Goal: Understand process/instructions: Learn how to perform a task or action

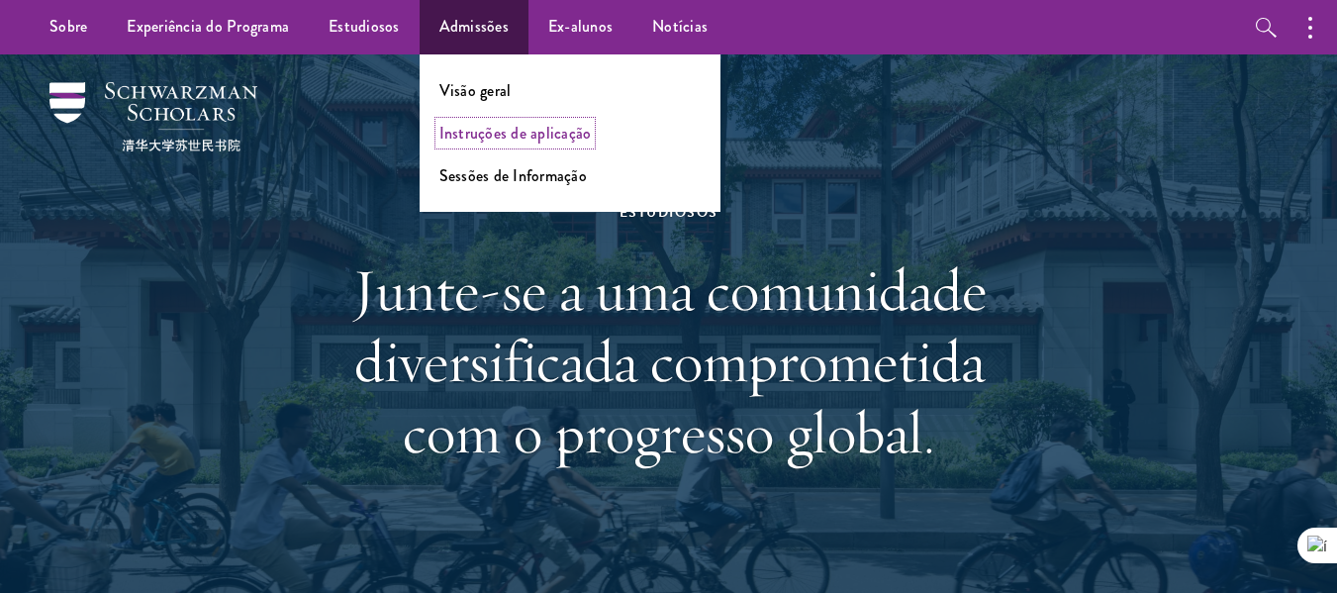
click at [511, 138] on font "Instruções de aplicação" at bounding box center [515, 133] width 152 height 23
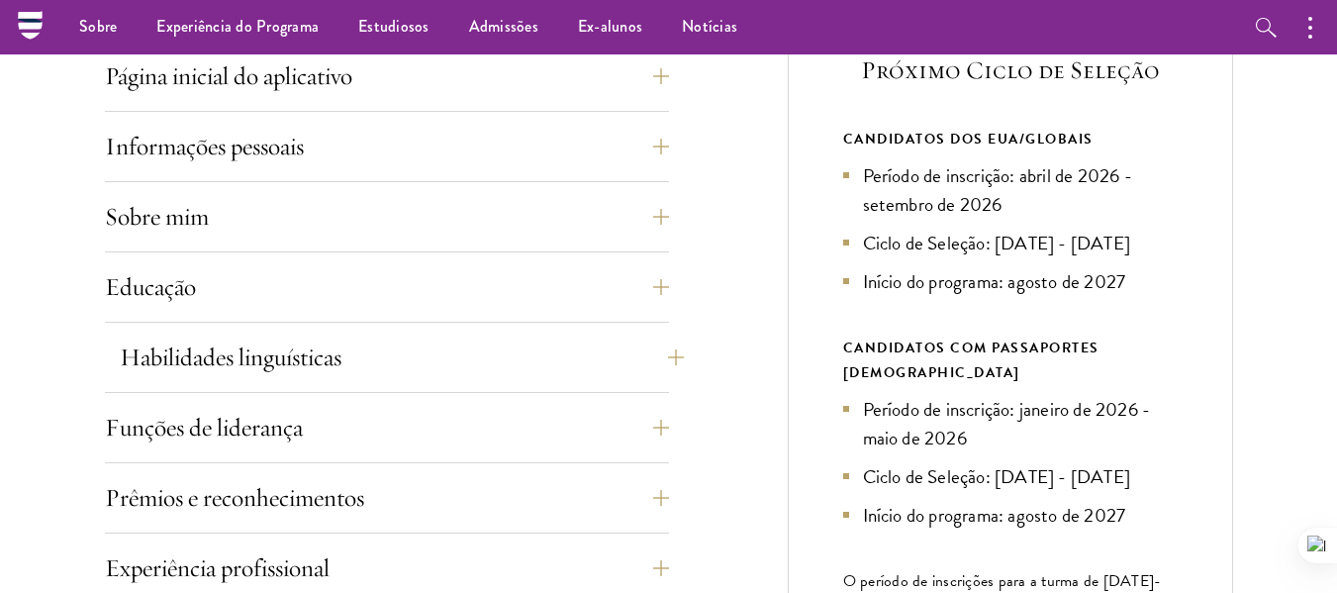
scroll to position [693, 0]
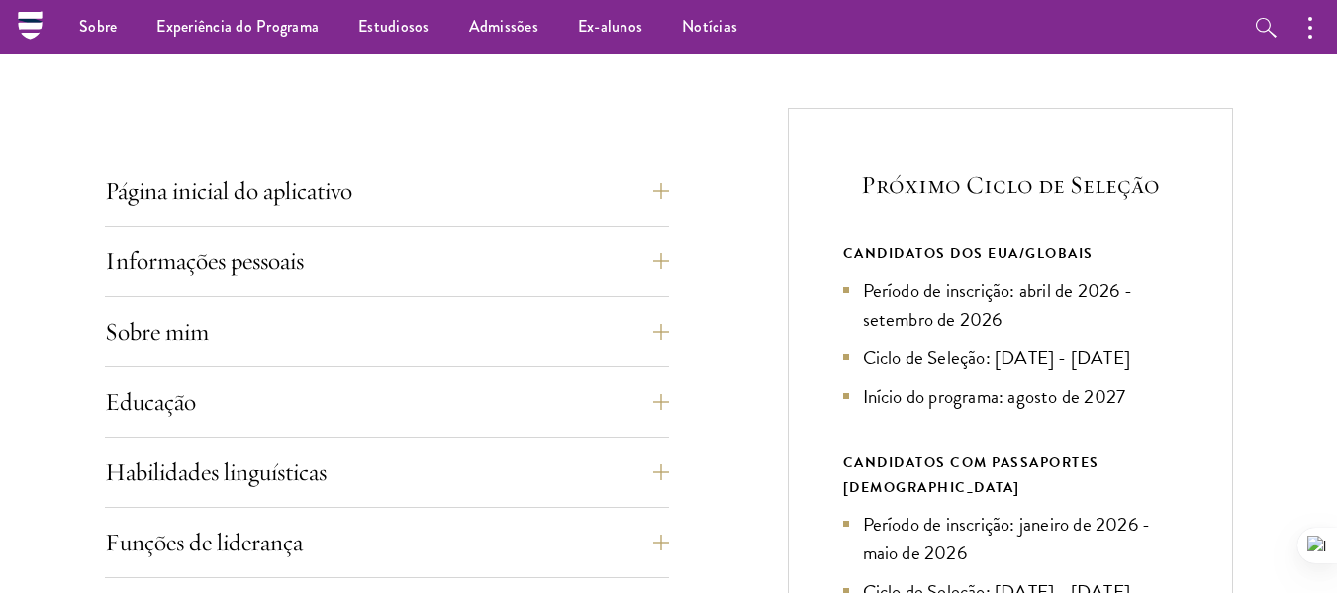
click at [672, 188] on button "Página inicial do aplicativo" at bounding box center [402, 190] width 564 height 47
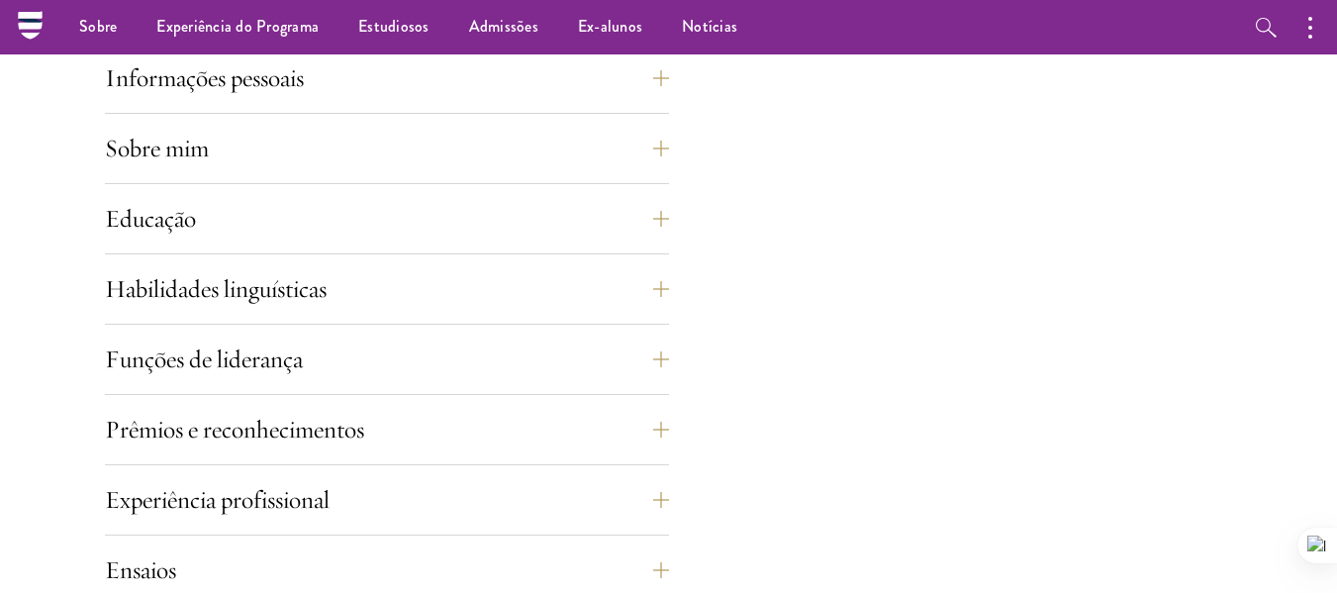
scroll to position [1682, 0]
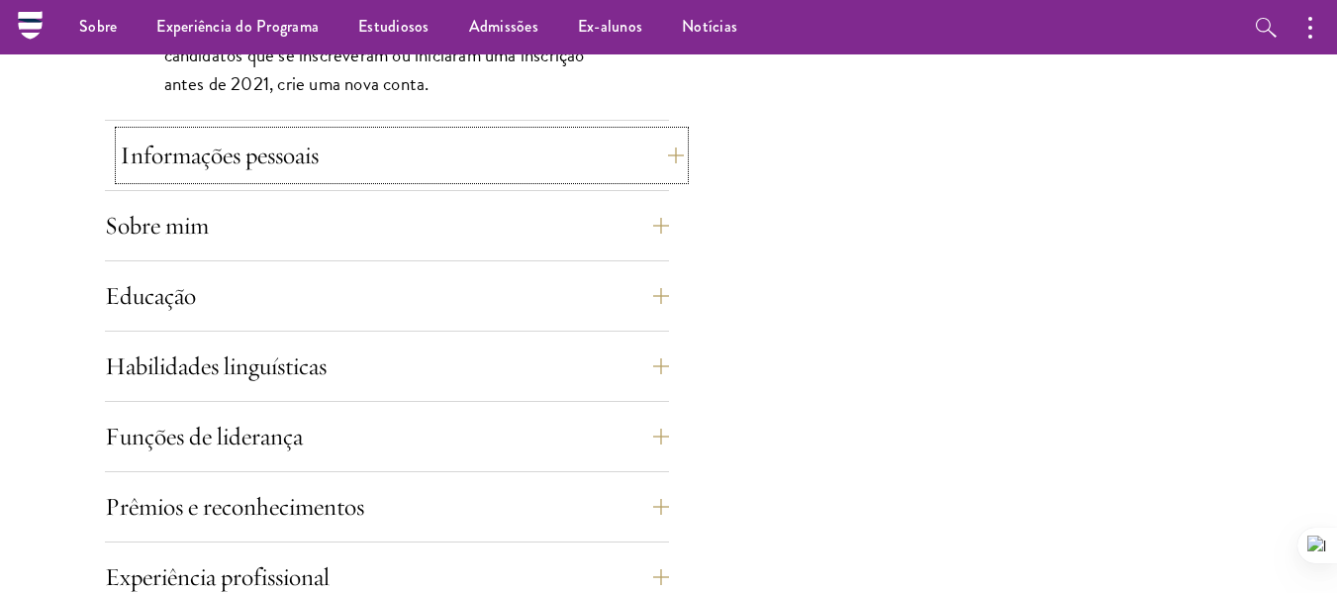
click at [665, 155] on button "Informações pessoais" at bounding box center [402, 155] width 564 height 47
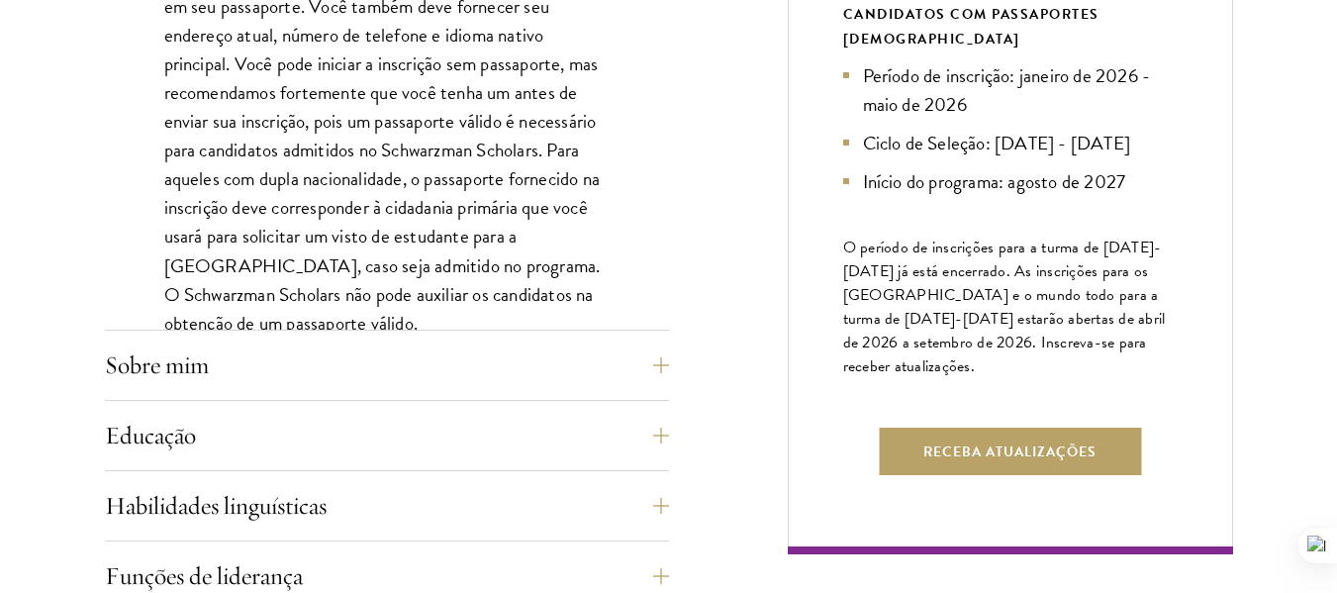
scroll to position [1187, 0]
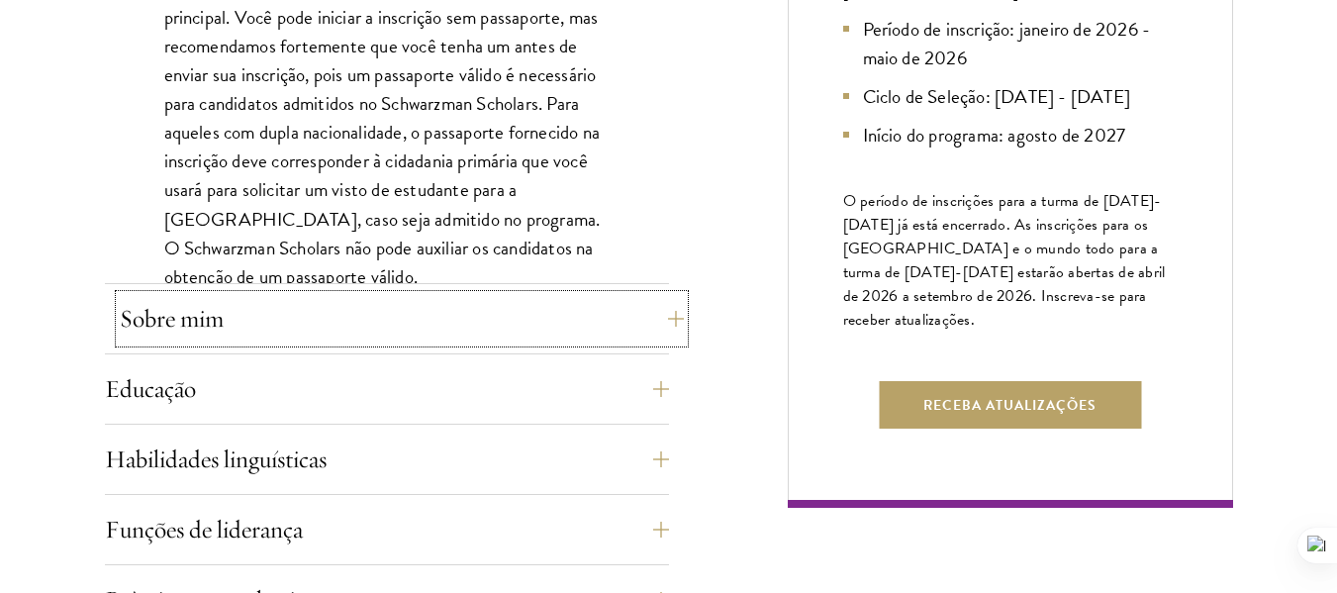
click at [670, 328] on button "Sobre mim" at bounding box center [402, 318] width 564 height 47
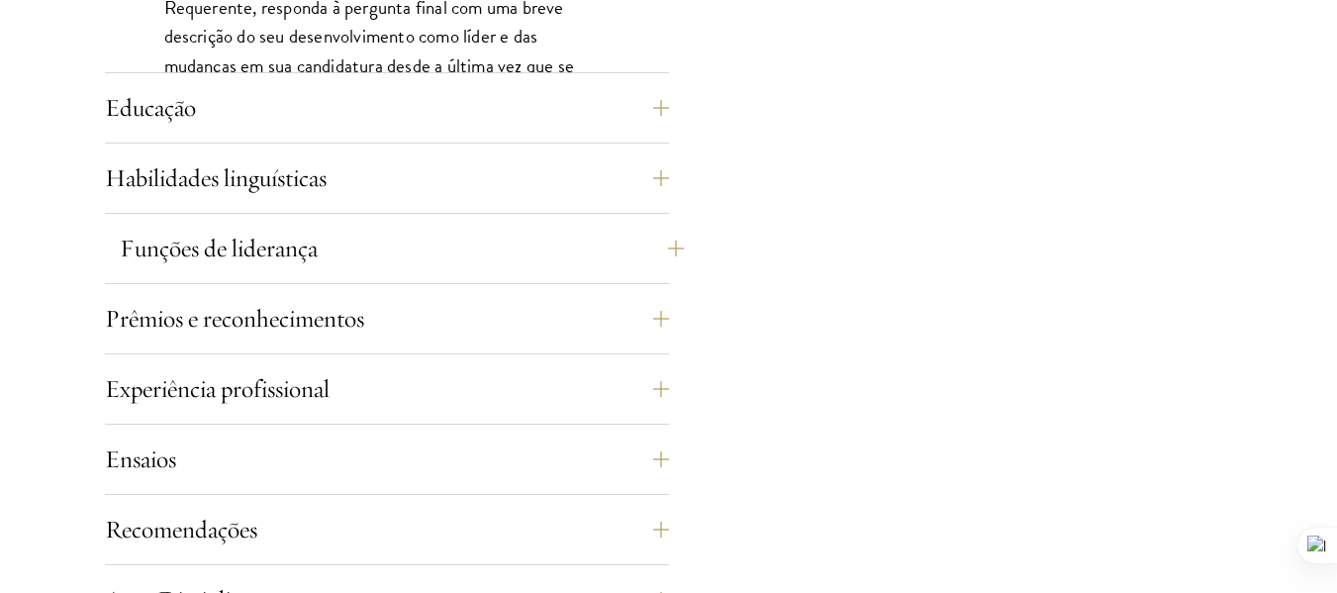
scroll to position [1979, 0]
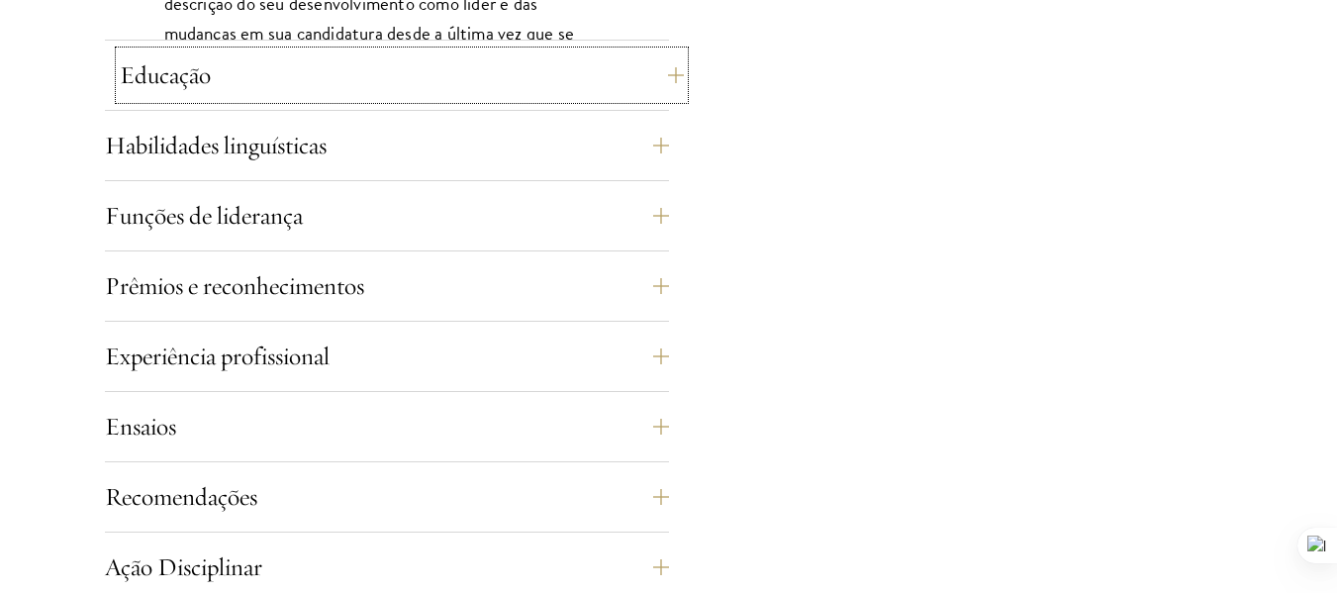
click at [660, 78] on button "Educação" at bounding box center [402, 74] width 564 height 47
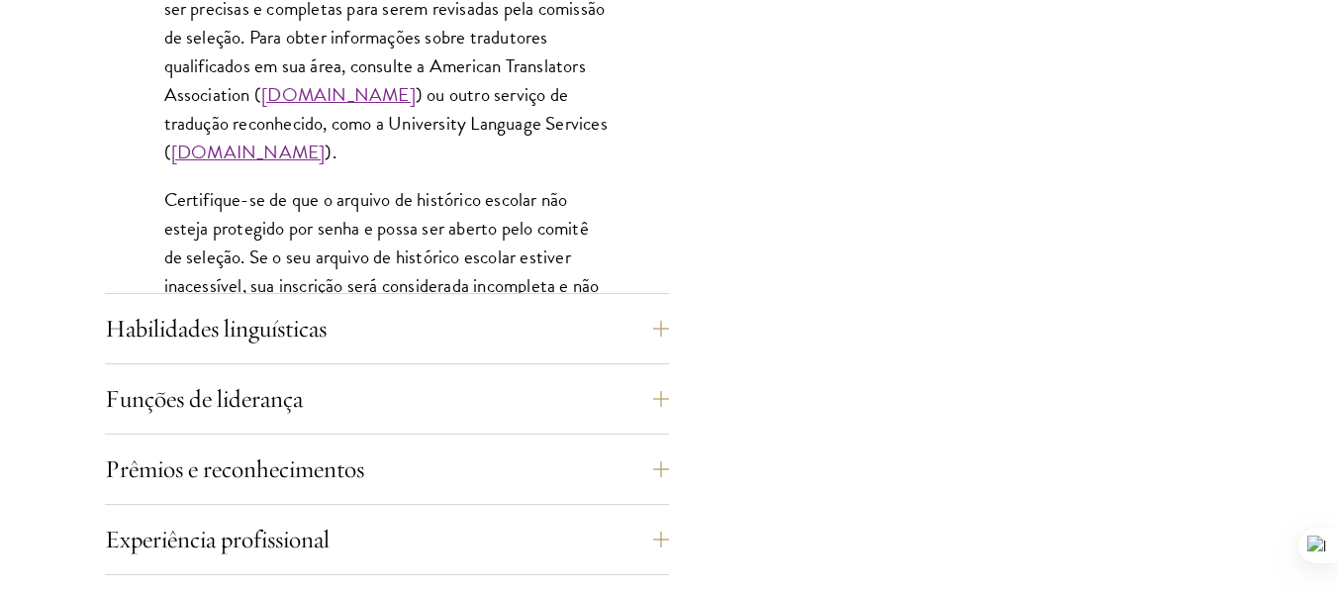
scroll to position [3364, 0]
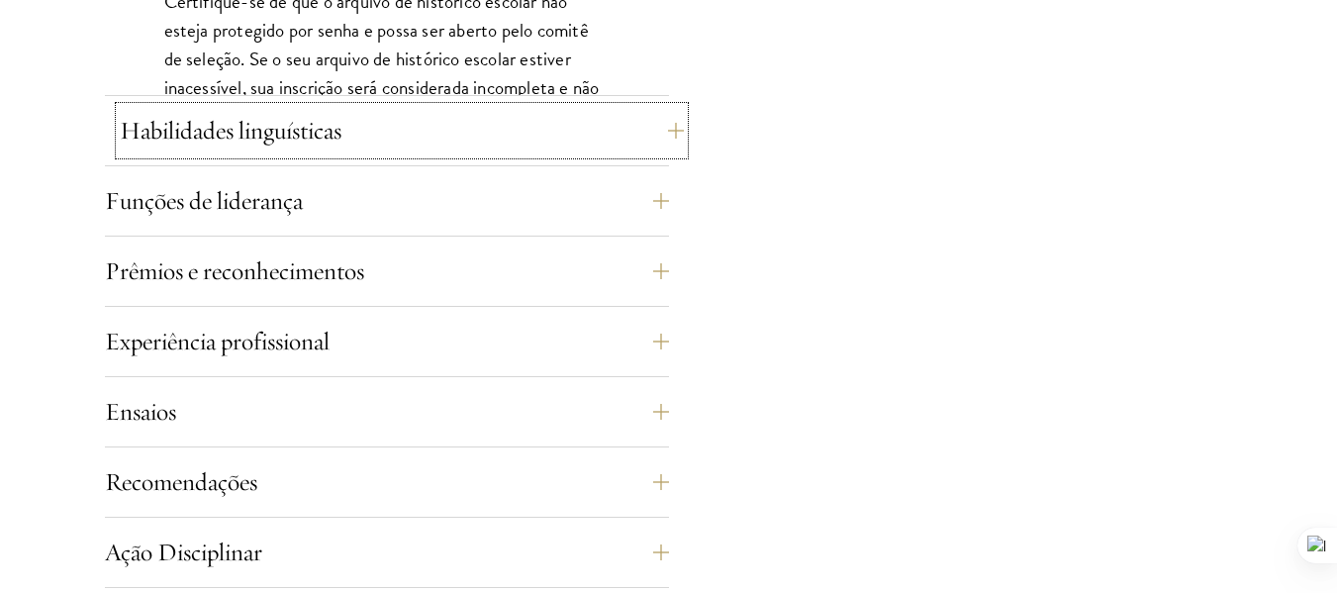
click at [663, 132] on button "Habilidades linguísticas" at bounding box center [402, 130] width 564 height 47
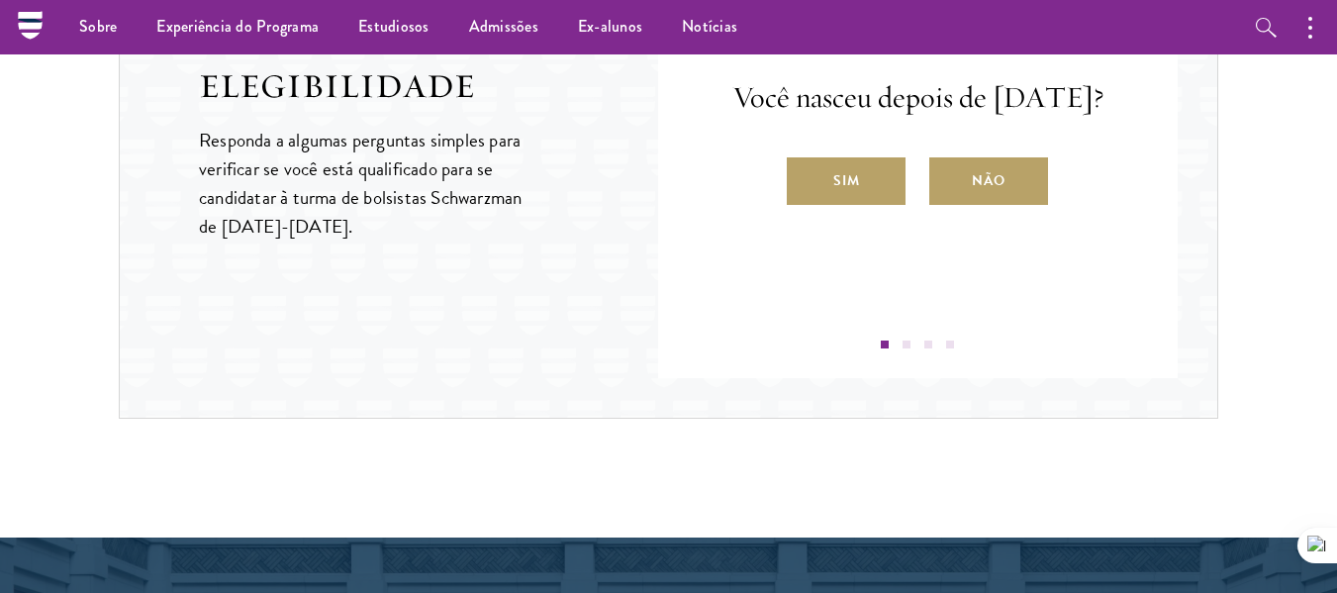
scroll to position [3166, 0]
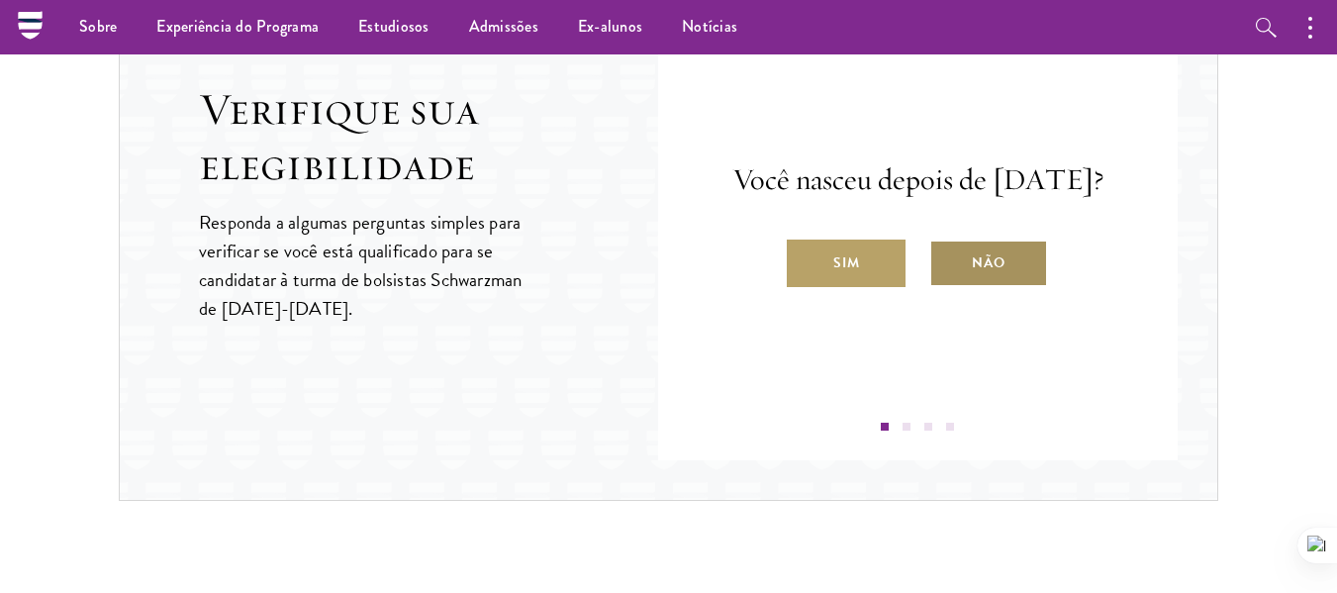
click at [1005, 273] on font "Não" at bounding box center [989, 262] width 34 height 21
click at [947, 259] on input "Não" at bounding box center [938, 250] width 18 height 18
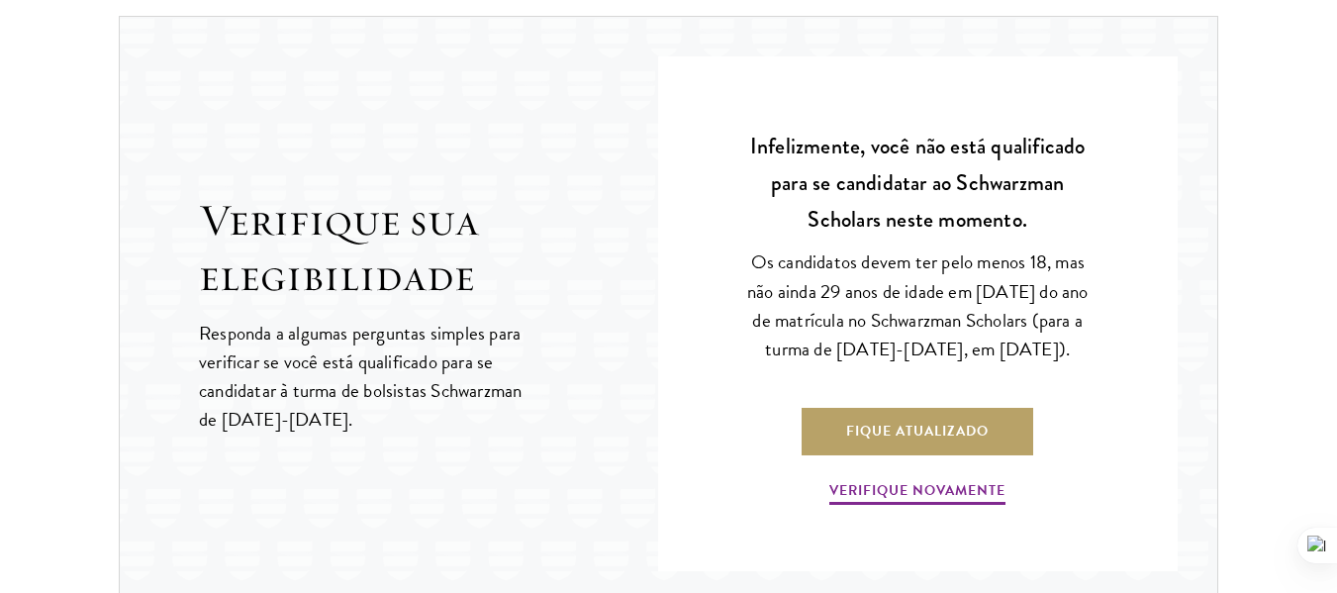
scroll to position [3067, 0]
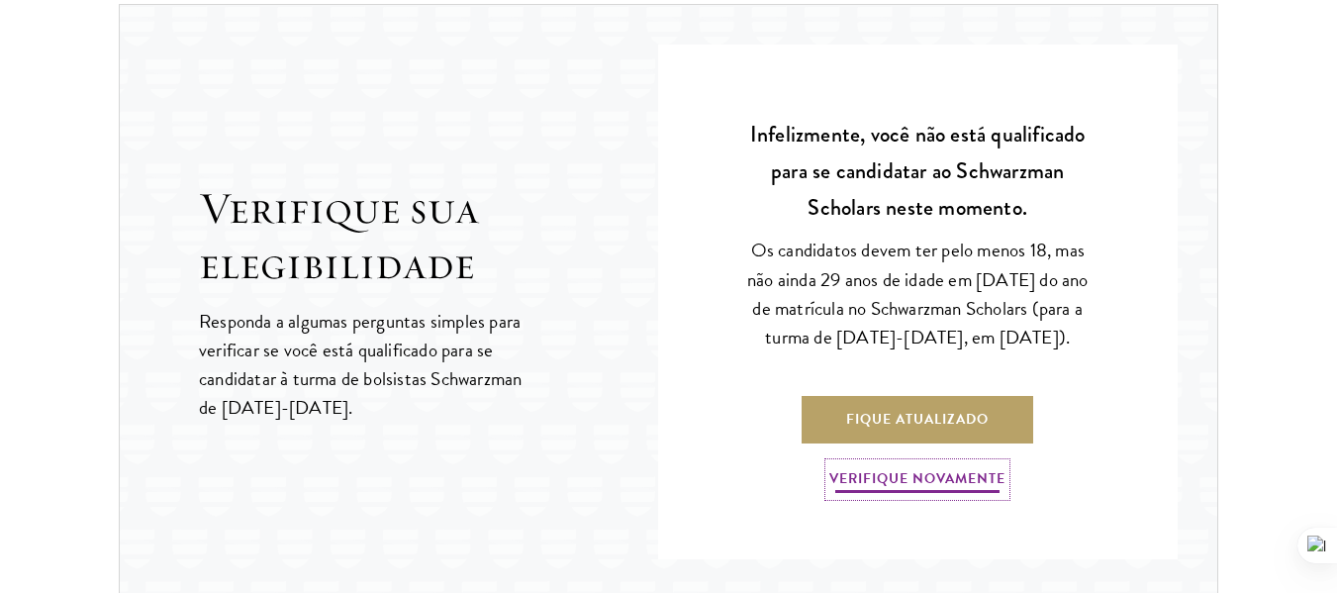
click at [961, 488] on font "Verifique novamente" at bounding box center [917, 477] width 176 height 21
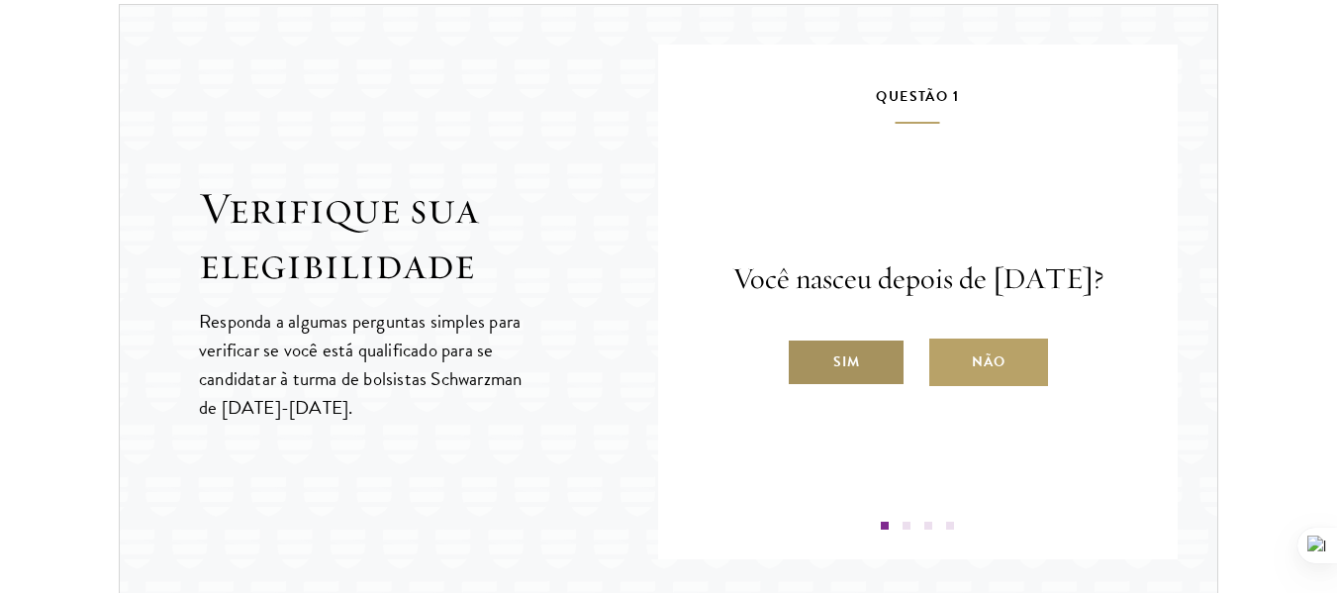
click at [842, 372] on font "Sim" at bounding box center [846, 361] width 27 height 21
click at [804, 358] on input "Sim" at bounding box center [796, 349] width 18 height 18
click at [0, 0] on label "Sim" at bounding box center [0, 0] width 0 height 0
click at [0, 0] on input "Sim" at bounding box center [0, 0] width 0 height 0
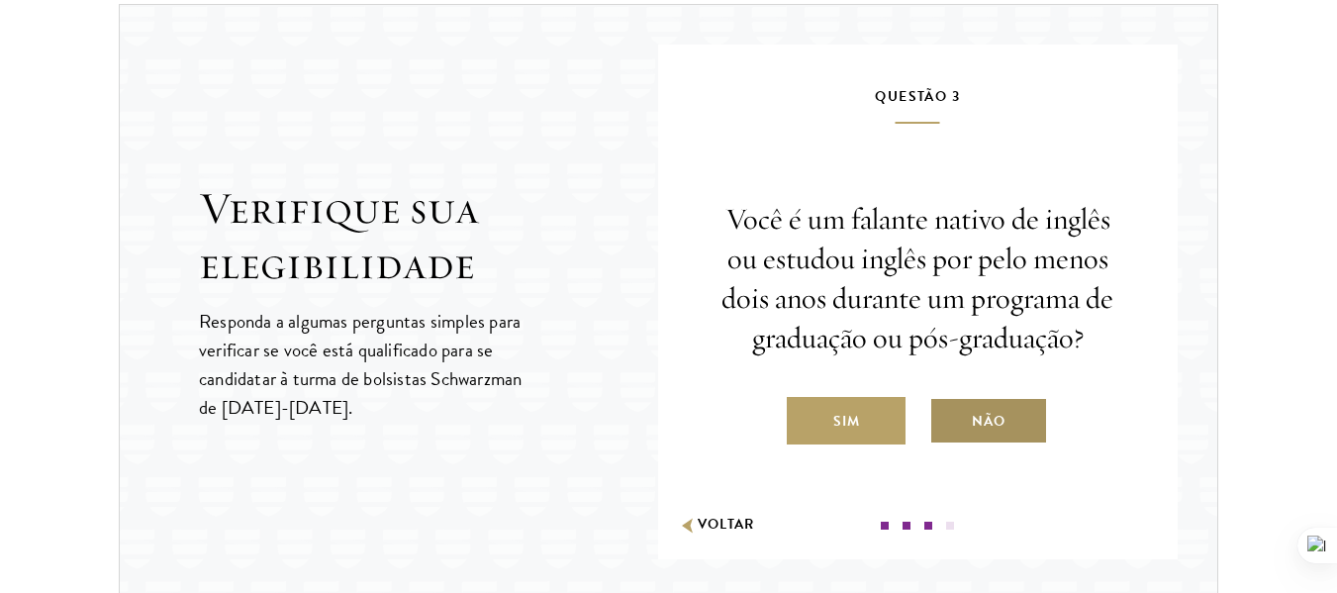
click at [1009, 427] on label "Não" at bounding box center [988, 420] width 119 height 47
click at [947, 418] on input "Não" at bounding box center [938, 409] width 18 height 18
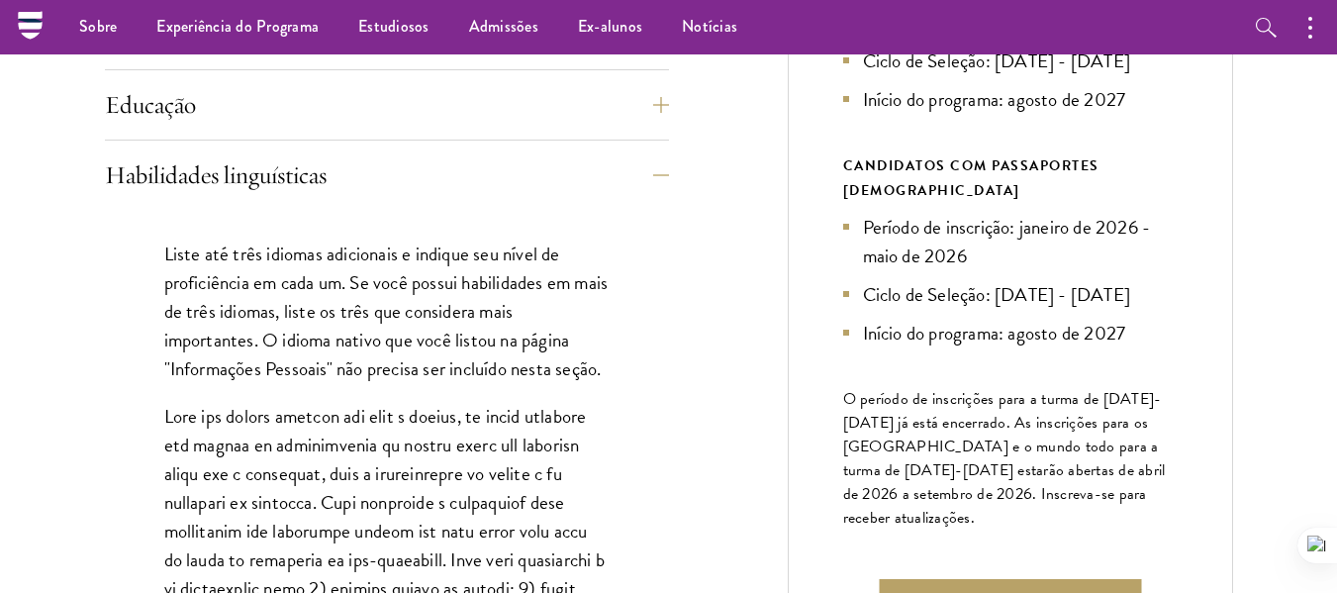
scroll to position [0, 0]
